Goal: Task Accomplishment & Management: Use online tool/utility

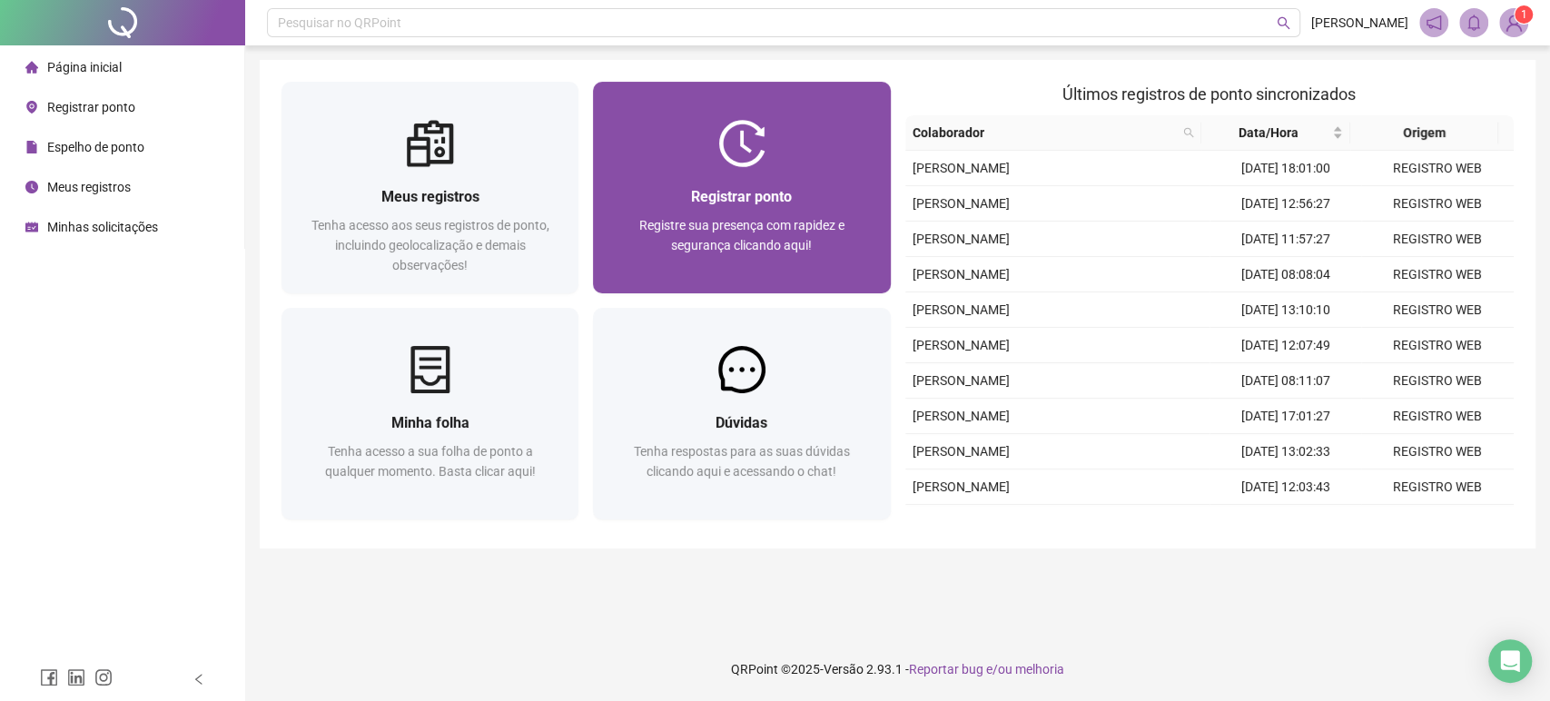
click at [816, 218] on span "Registre sua presença com rapidez e segurança clicando aqui!" at bounding box center [741, 235] width 205 height 35
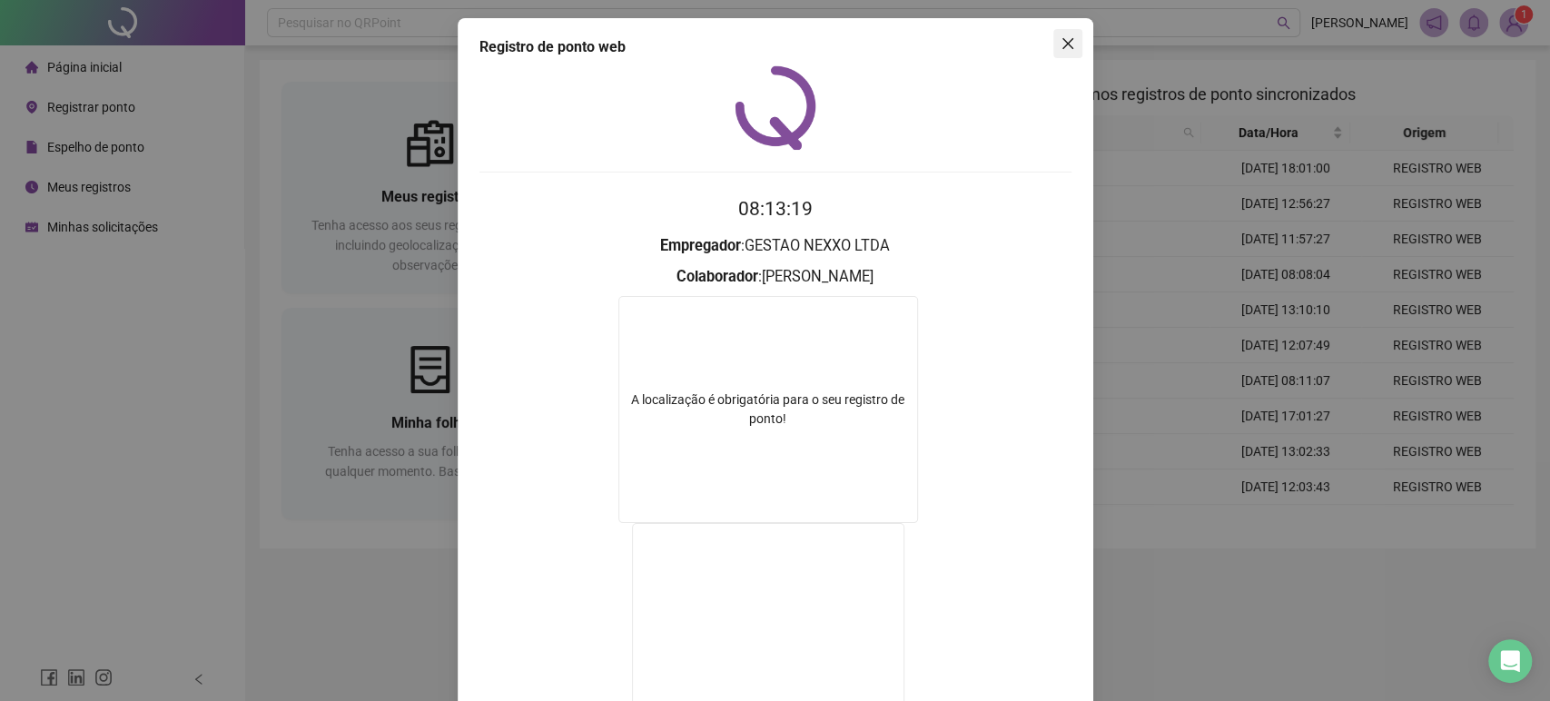
click at [1063, 45] on icon "close" at bounding box center [1068, 43] width 15 height 15
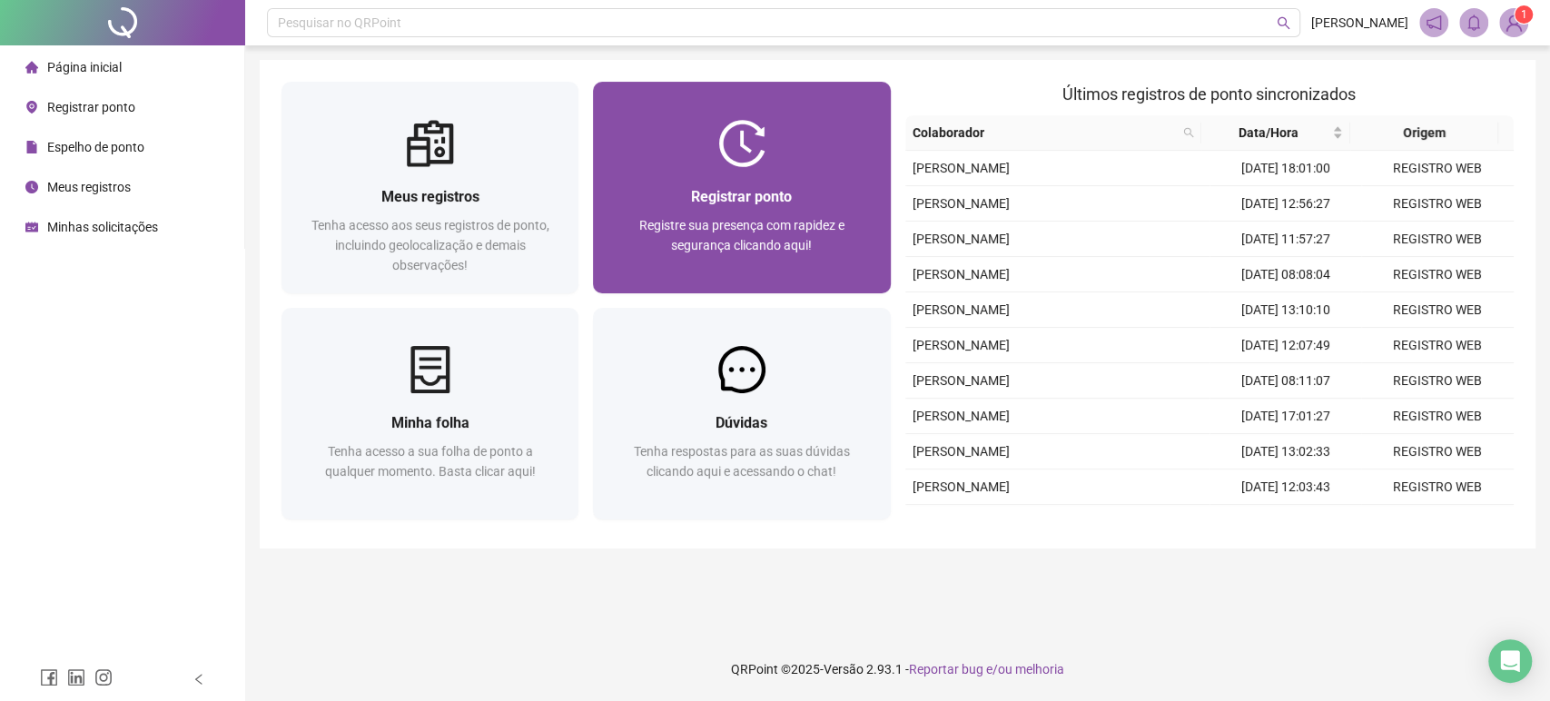
click at [769, 245] on span "Registre sua presença com rapidez e segurança clicando aqui!" at bounding box center [741, 235] width 205 height 35
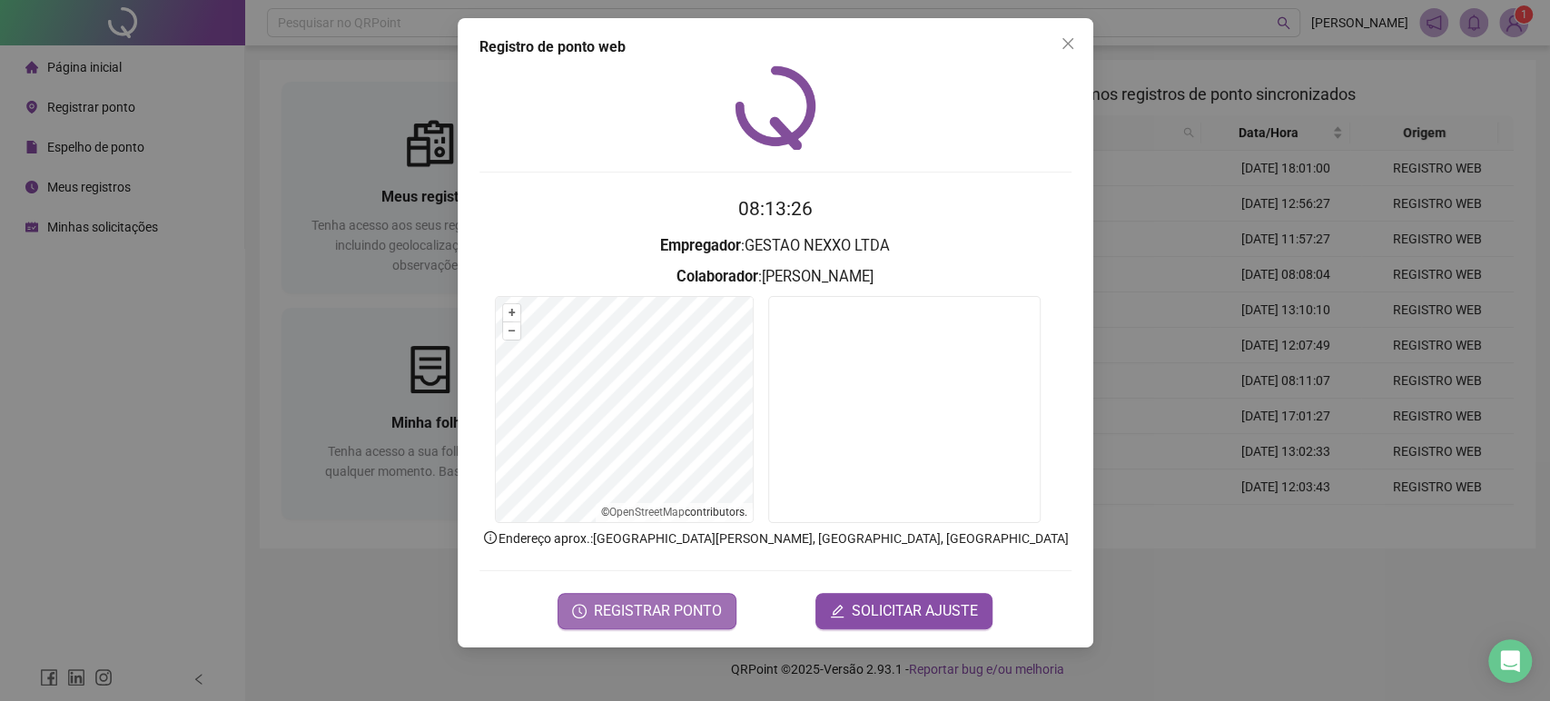
click at [687, 608] on span "REGISTRAR PONTO" at bounding box center [658, 611] width 128 height 22
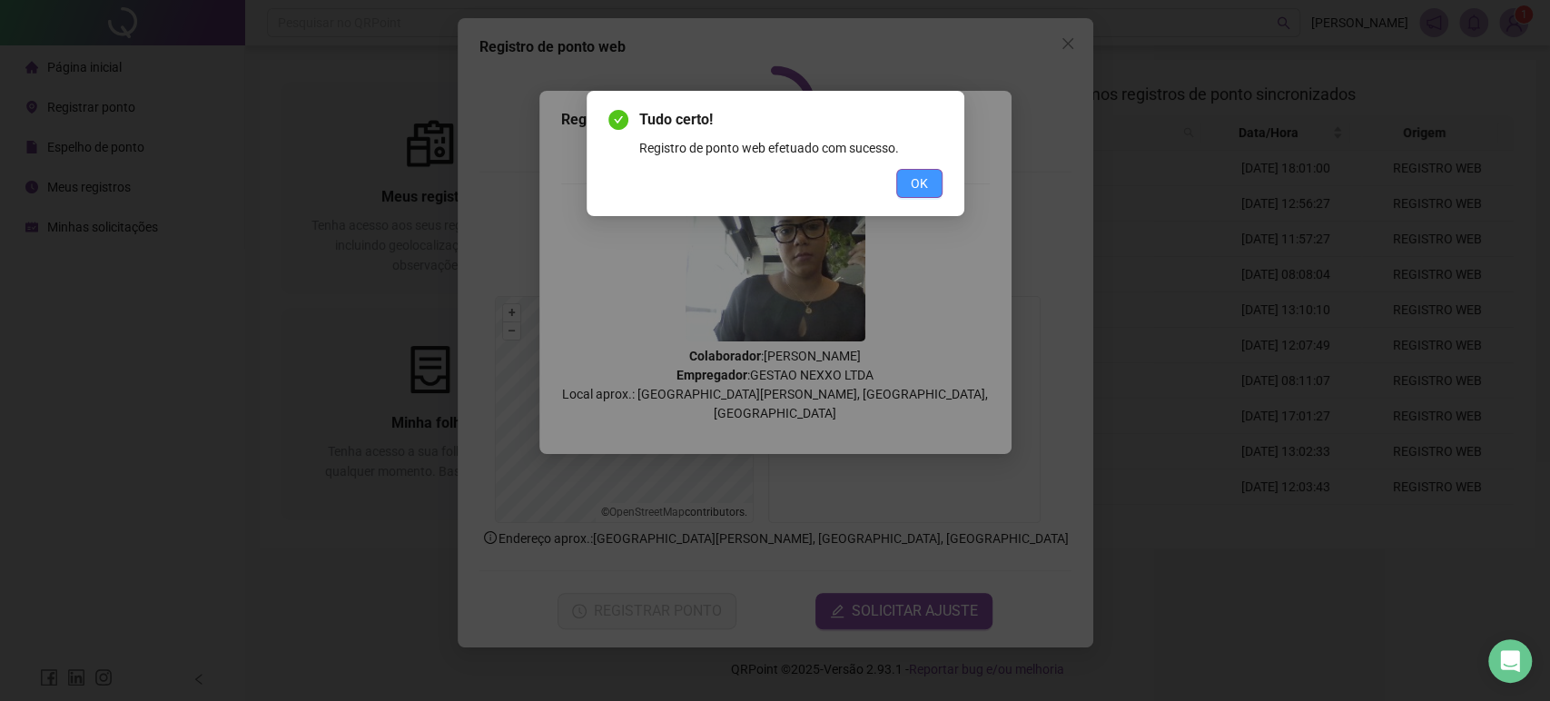
click at [933, 183] on button "OK" at bounding box center [919, 183] width 46 height 29
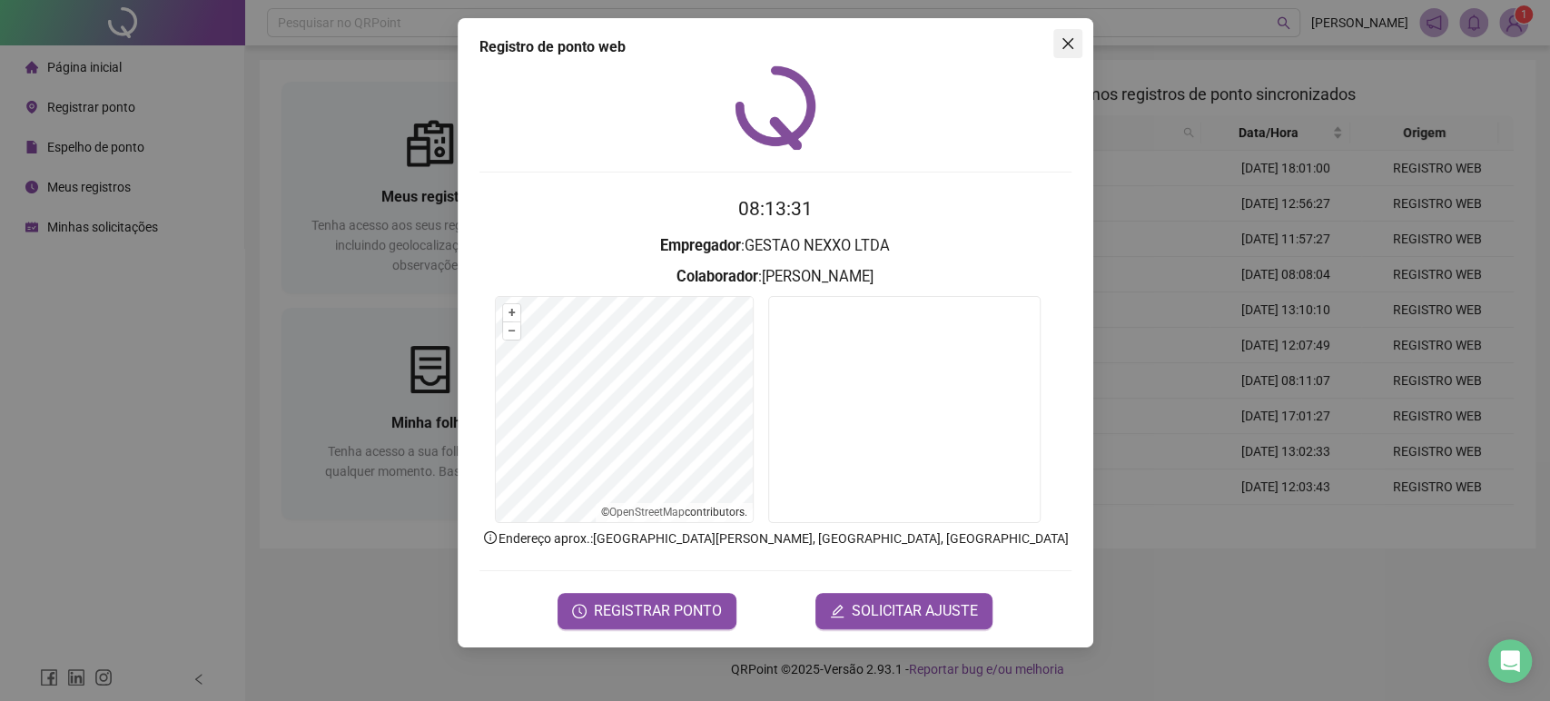
click at [1065, 47] on icon "close" at bounding box center [1068, 43] width 15 height 15
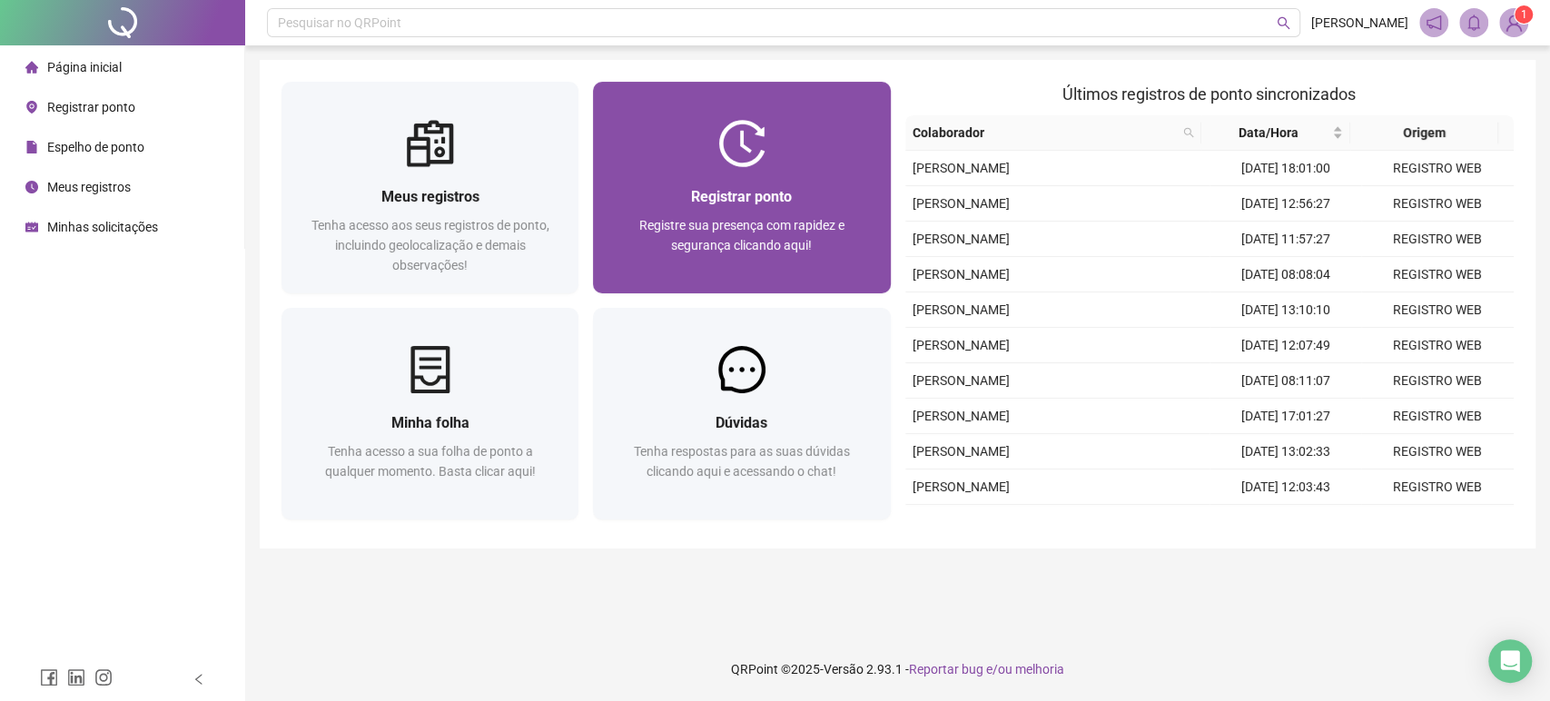
click at [809, 192] on div "Registrar ponto" at bounding box center [741, 196] width 253 height 23
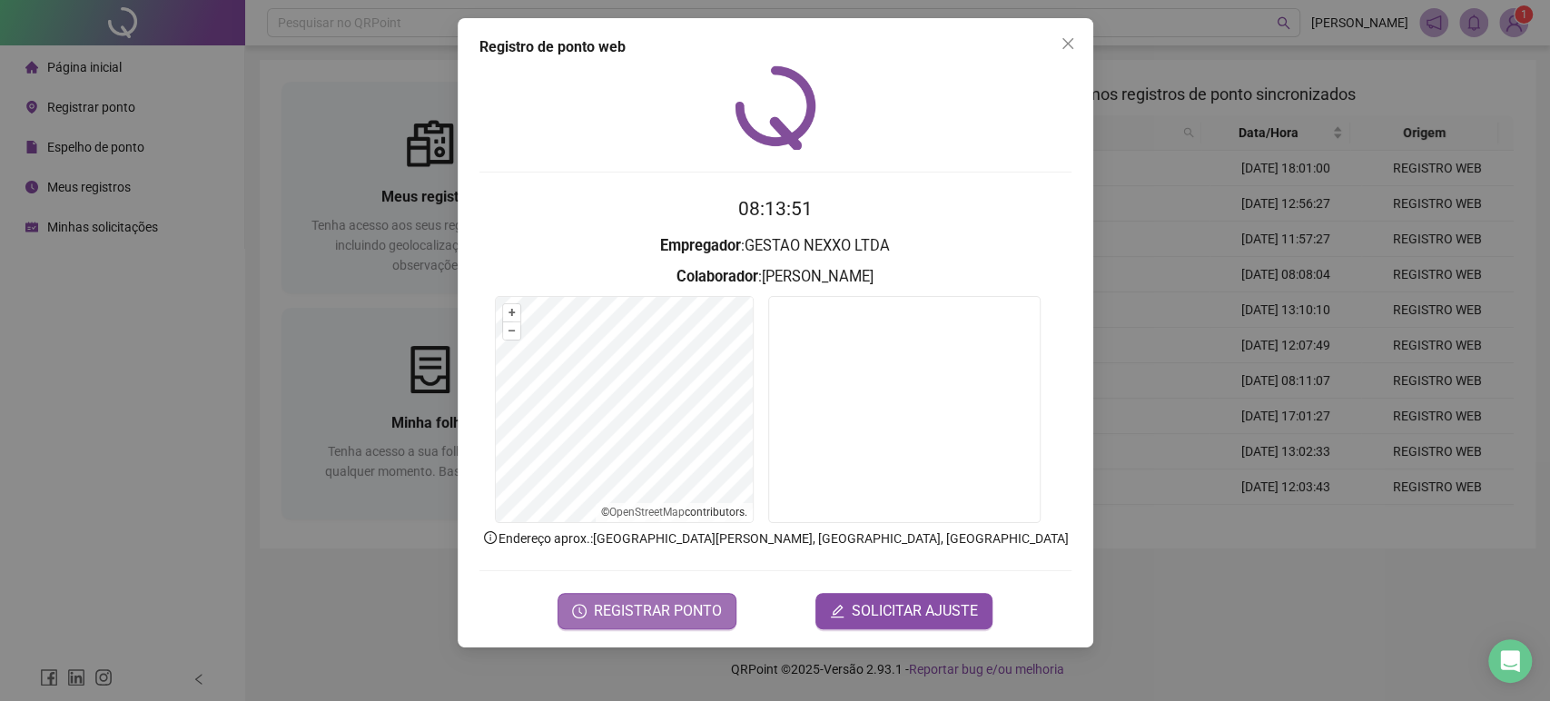
click at [646, 606] on span "REGISTRAR PONTO" at bounding box center [658, 611] width 128 height 22
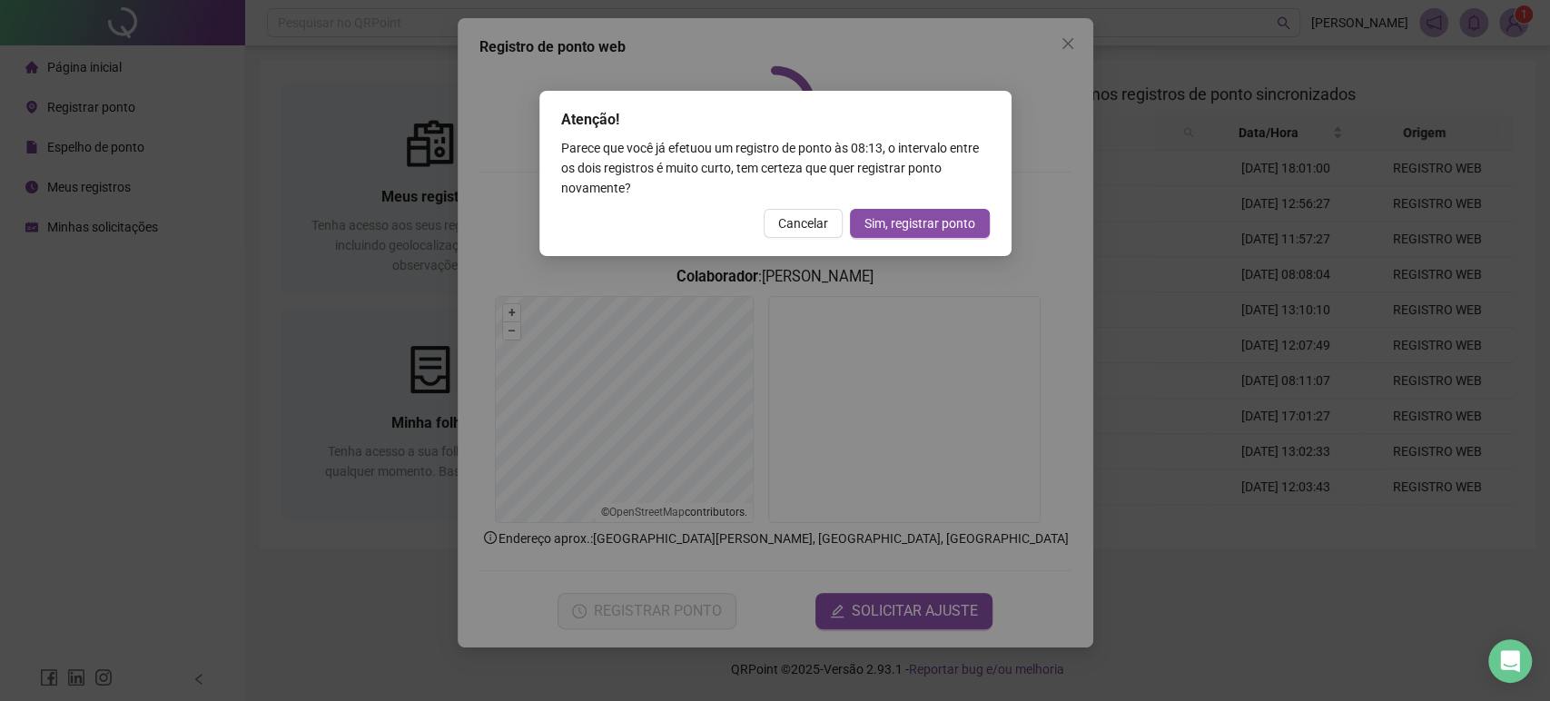
click at [1072, 38] on div "Atenção! Parece que você já efetuou um registro de ponto às 08:13 , o intervalo…" at bounding box center [775, 350] width 1550 height 701
